Goal: Check status

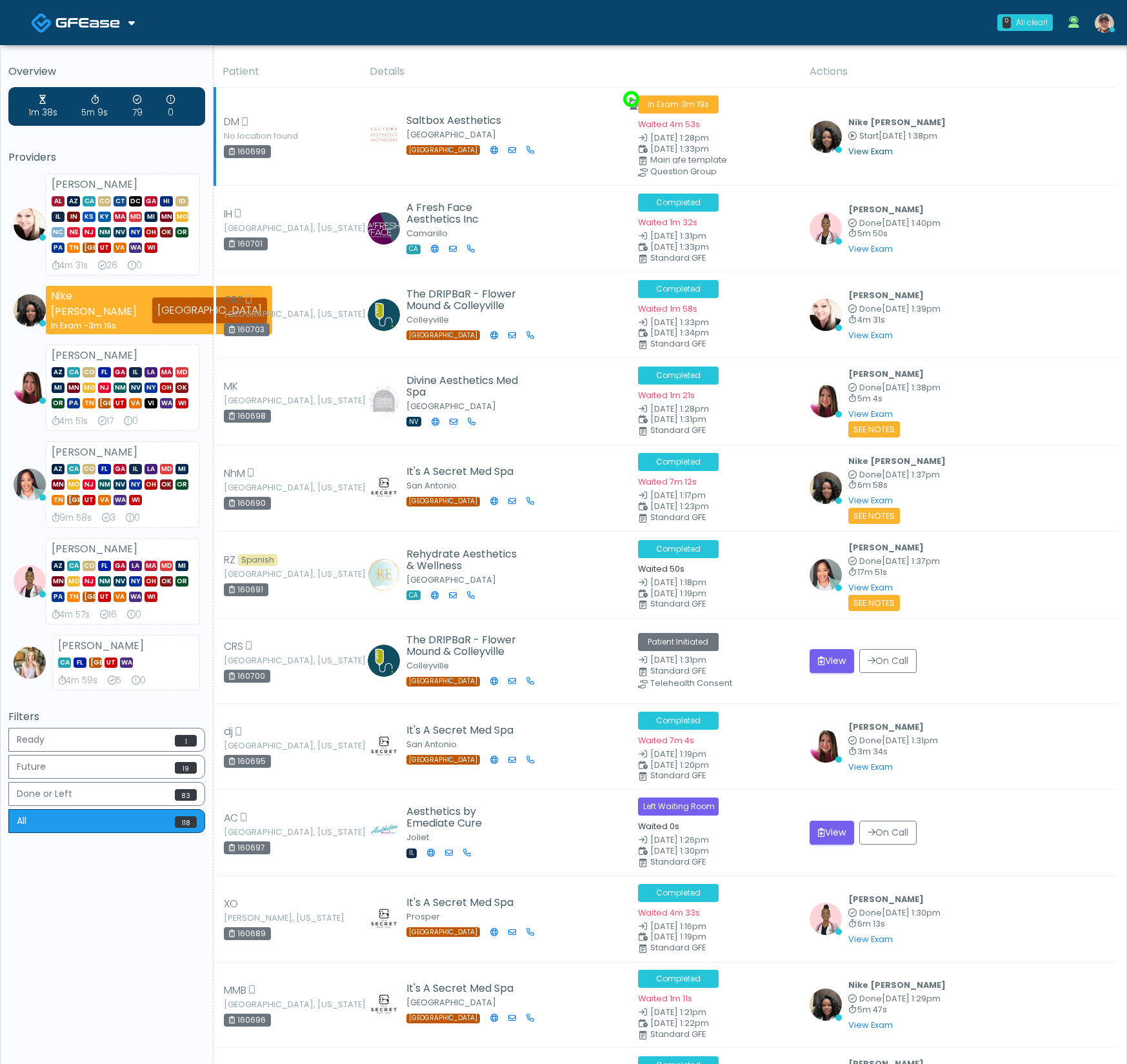
click at [862, 153] on link "View Exam" at bounding box center [870, 151] width 44 height 11
